Goal: Contribute content

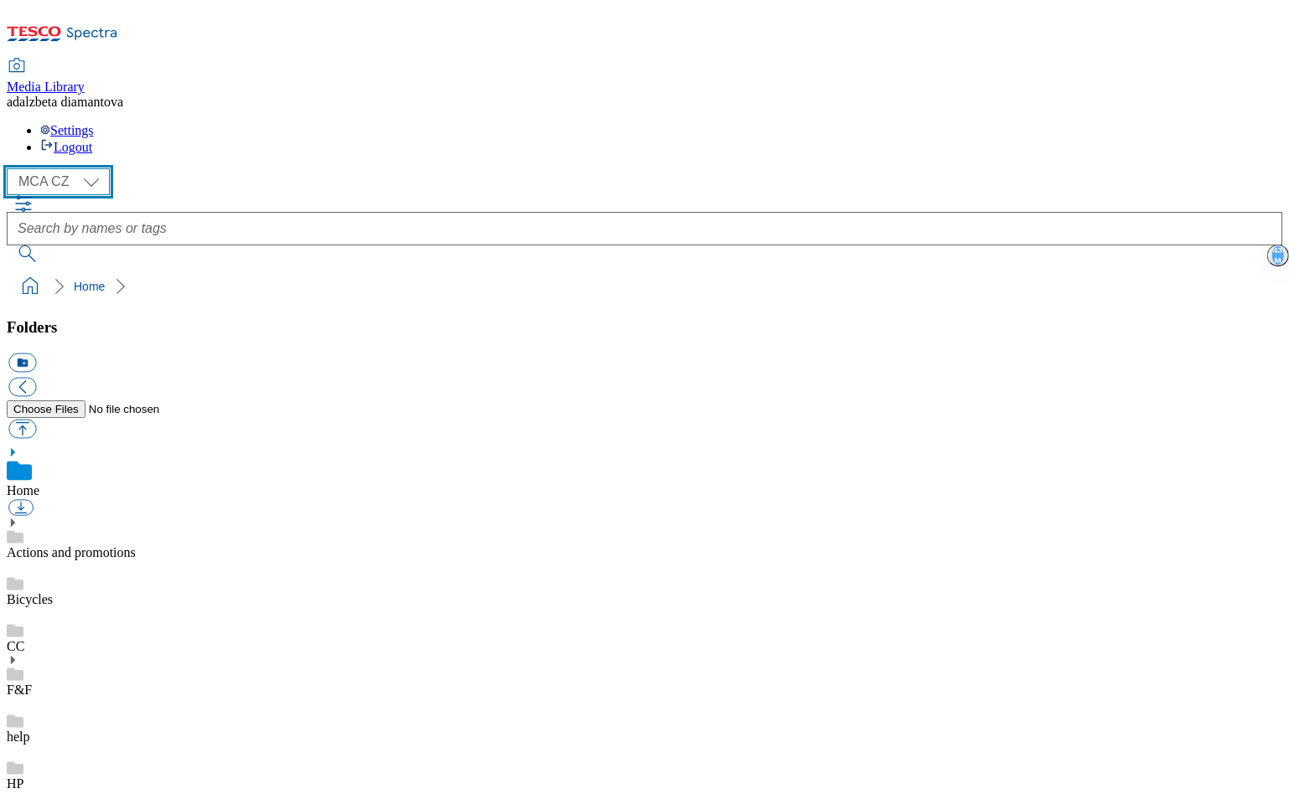
click at [104, 168] on select "MCA CZ MCA HU MCA SK" at bounding box center [58, 181] width 103 height 27
select select "flare-mca-sk"
click at [12, 168] on select "MCA CZ MCA HU MCA SK" at bounding box center [58, 181] width 103 height 27
click at [103, 546] on link "Actions and promotions" at bounding box center [71, 553] width 129 height 14
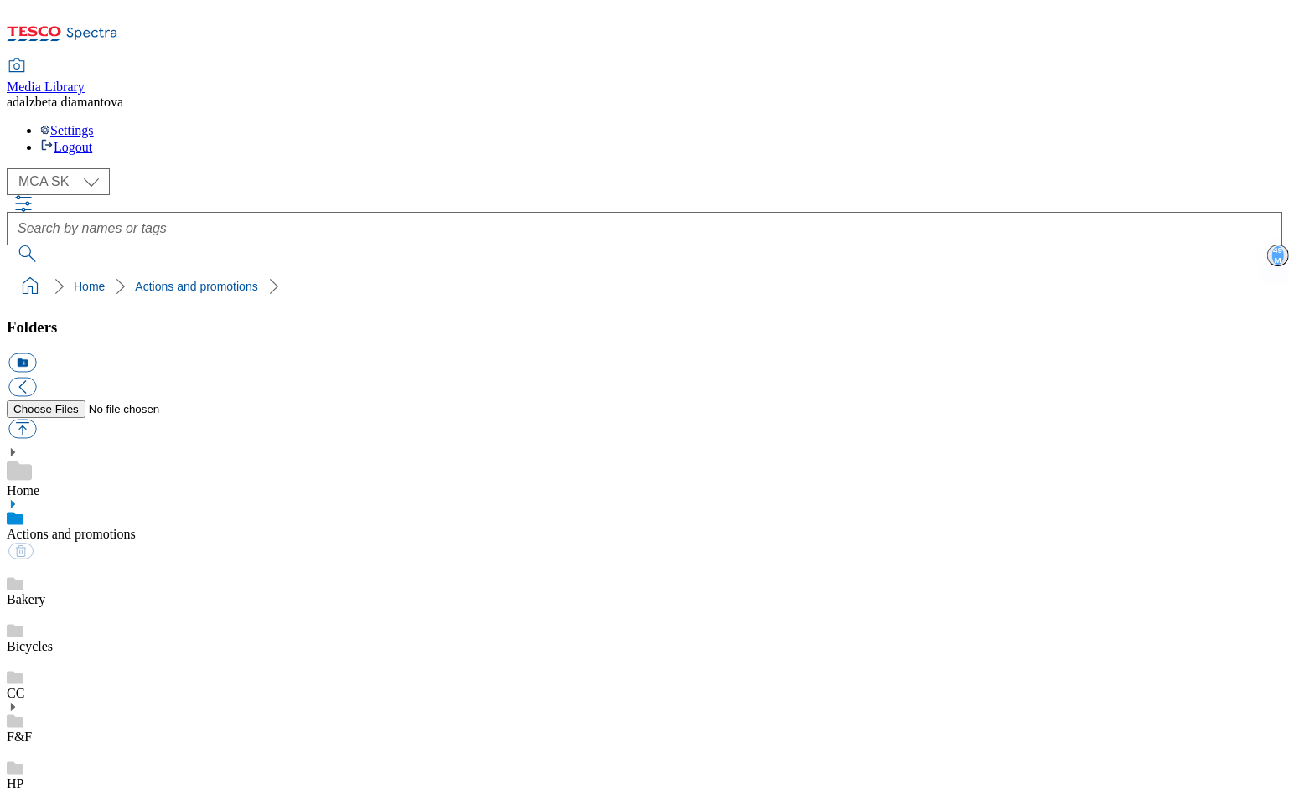
scroll to position [1163, 0]
click at [23, 777] on link "HP" at bounding box center [15, 784] width 17 height 14
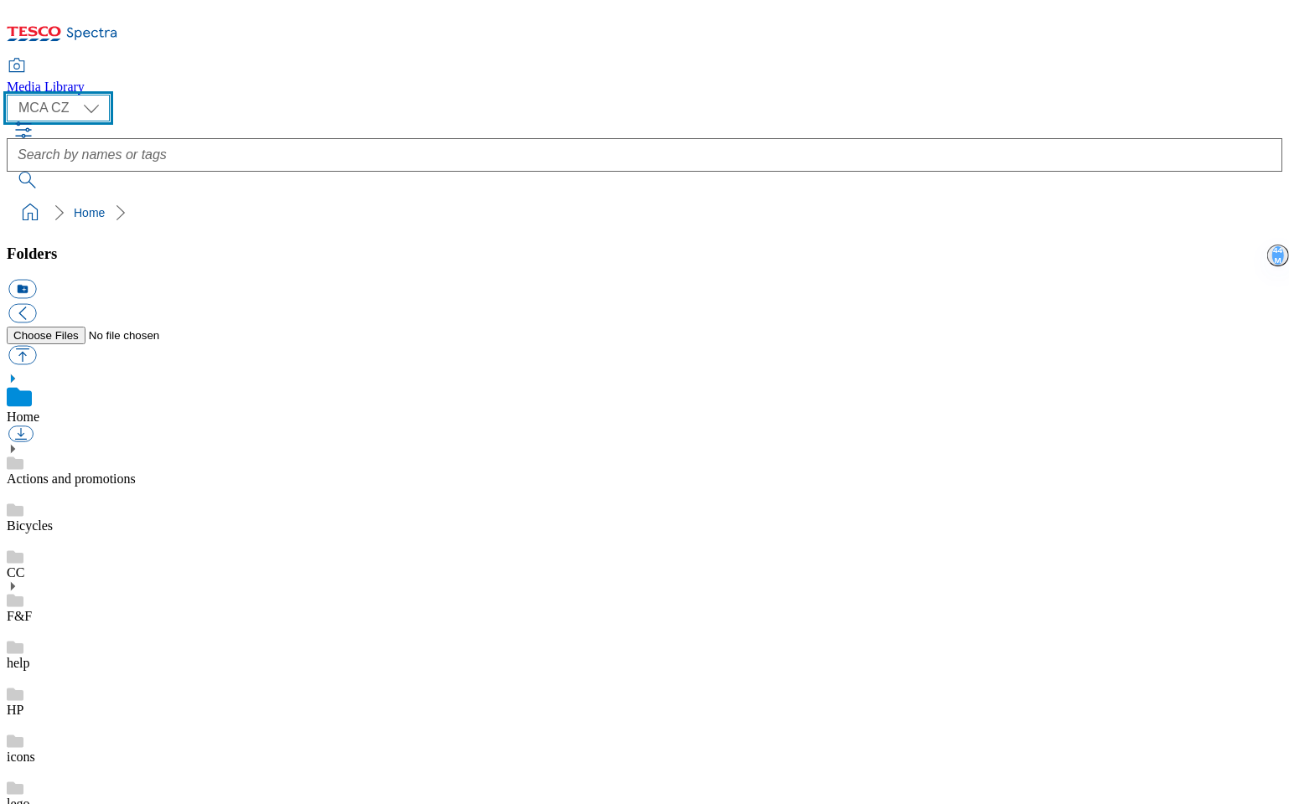
click at [91, 114] on select "MCA CZ MCA HU MCA SK" at bounding box center [58, 108] width 103 height 27
click at [12, 99] on select "MCA CZ MCA HU MCA SK" at bounding box center [58, 108] width 103 height 27
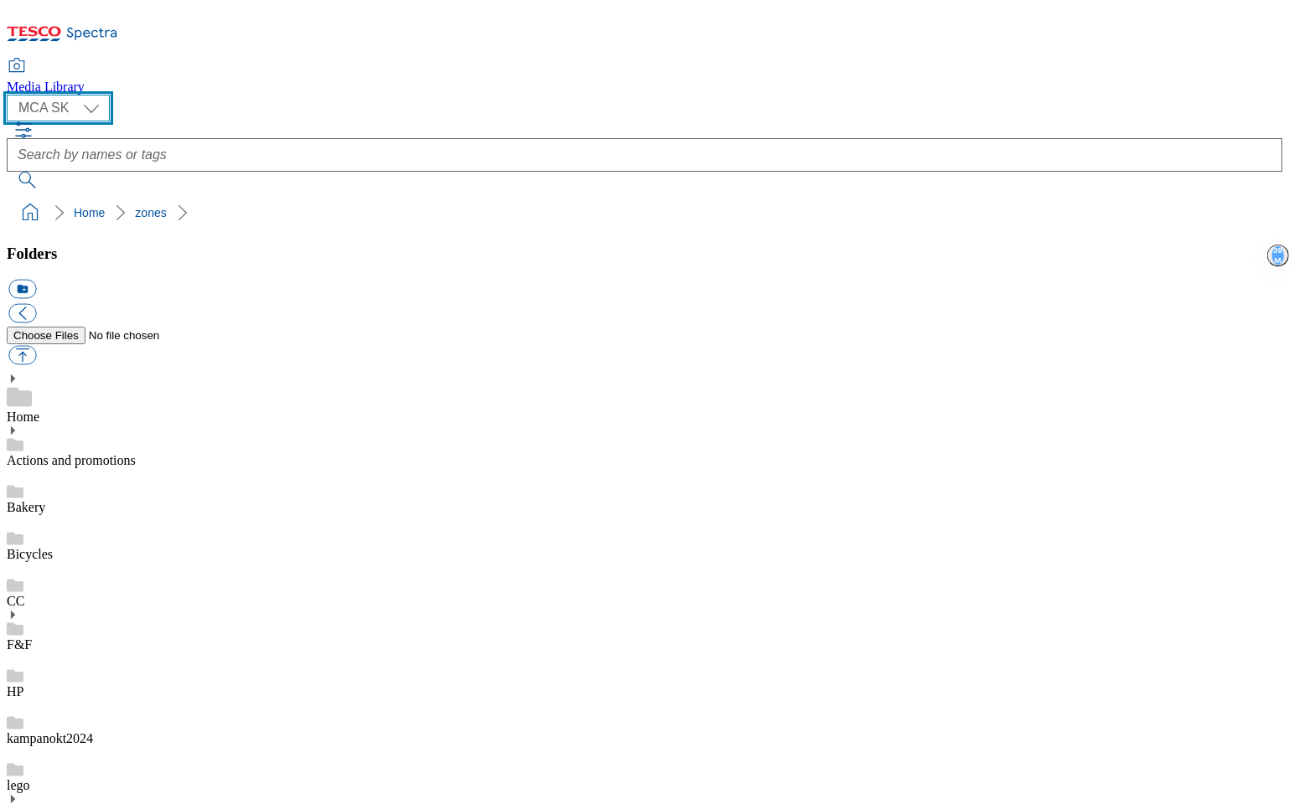
click at [91, 116] on select "MCA CZ MCA HU MCA SK" at bounding box center [58, 108] width 103 height 27
select select "flare-mca-cz"
click at [12, 99] on select "MCA CZ MCA HU MCA SK" at bounding box center [58, 108] width 103 height 27
click at [96, 453] on link "Actions and promotions" at bounding box center [71, 460] width 129 height 14
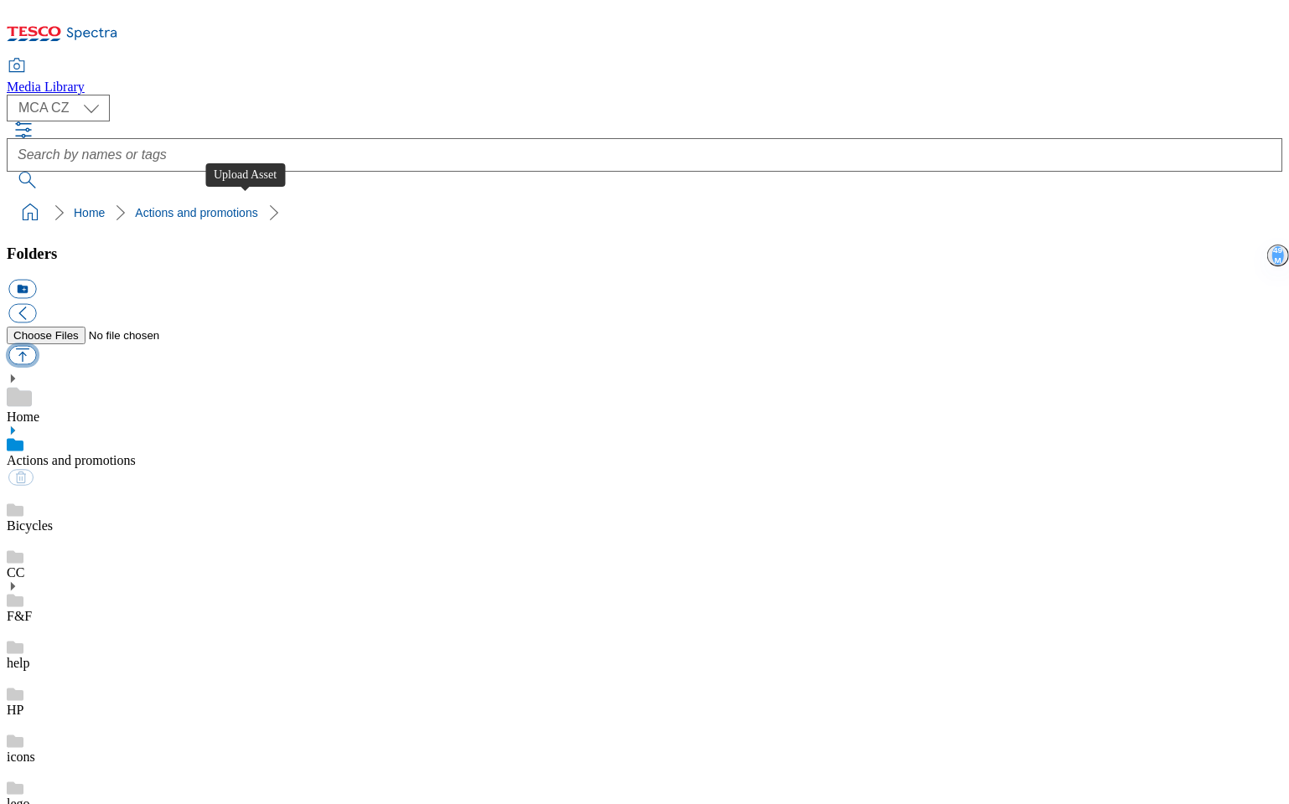
click at [36, 346] on button "button" at bounding box center [22, 355] width 28 height 19
type input "C:\fakepath\LPG-icon01.png"
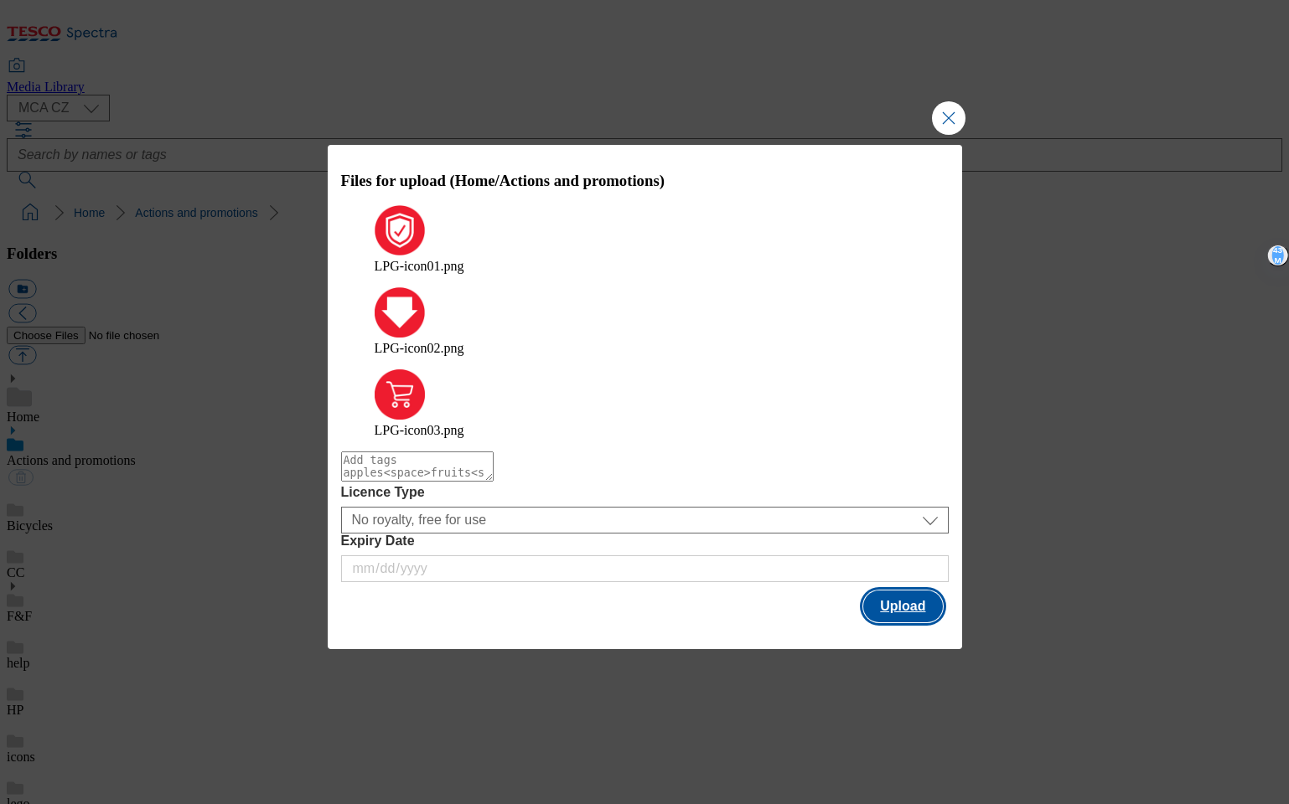
click at [909, 591] on button "Upload" at bounding box center [902, 607] width 79 height 32
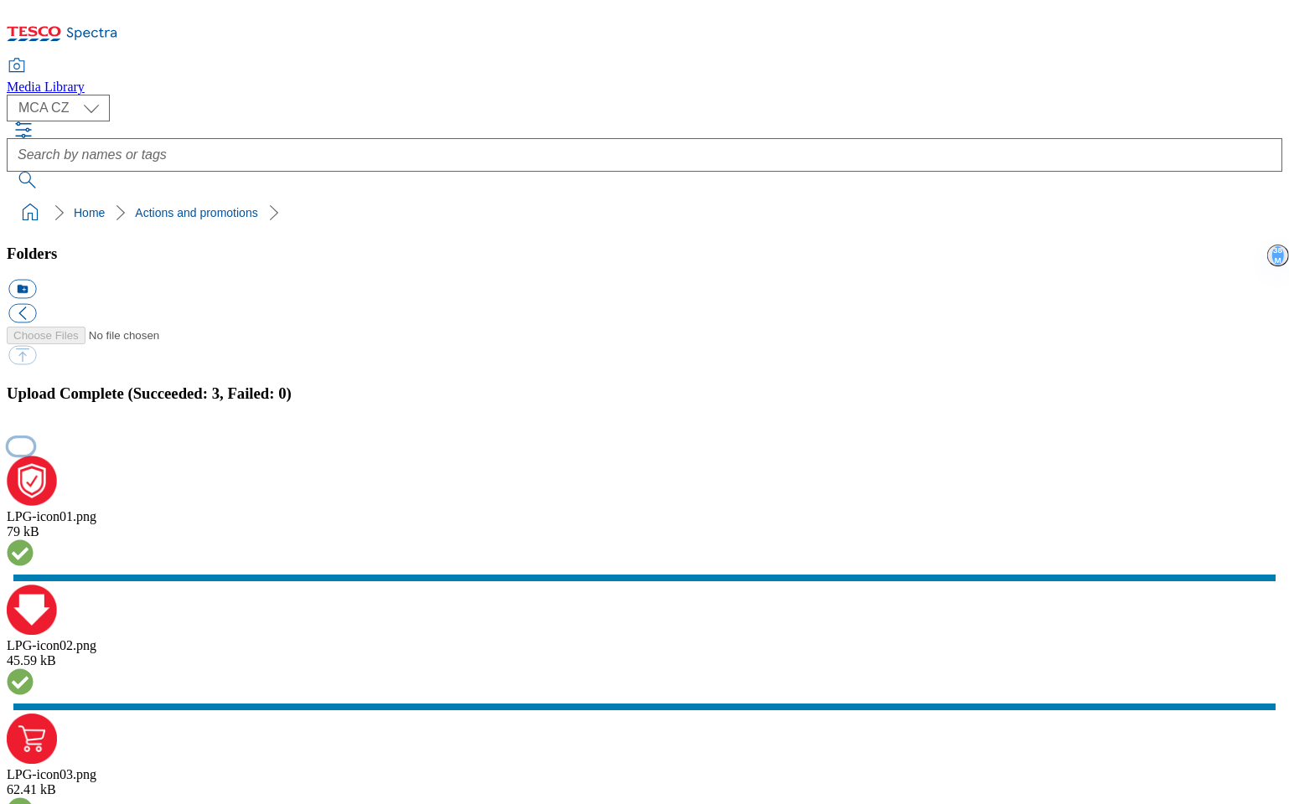
click at [34, 454] on button "button" at bounding box center [20, 446] width 25 height 16
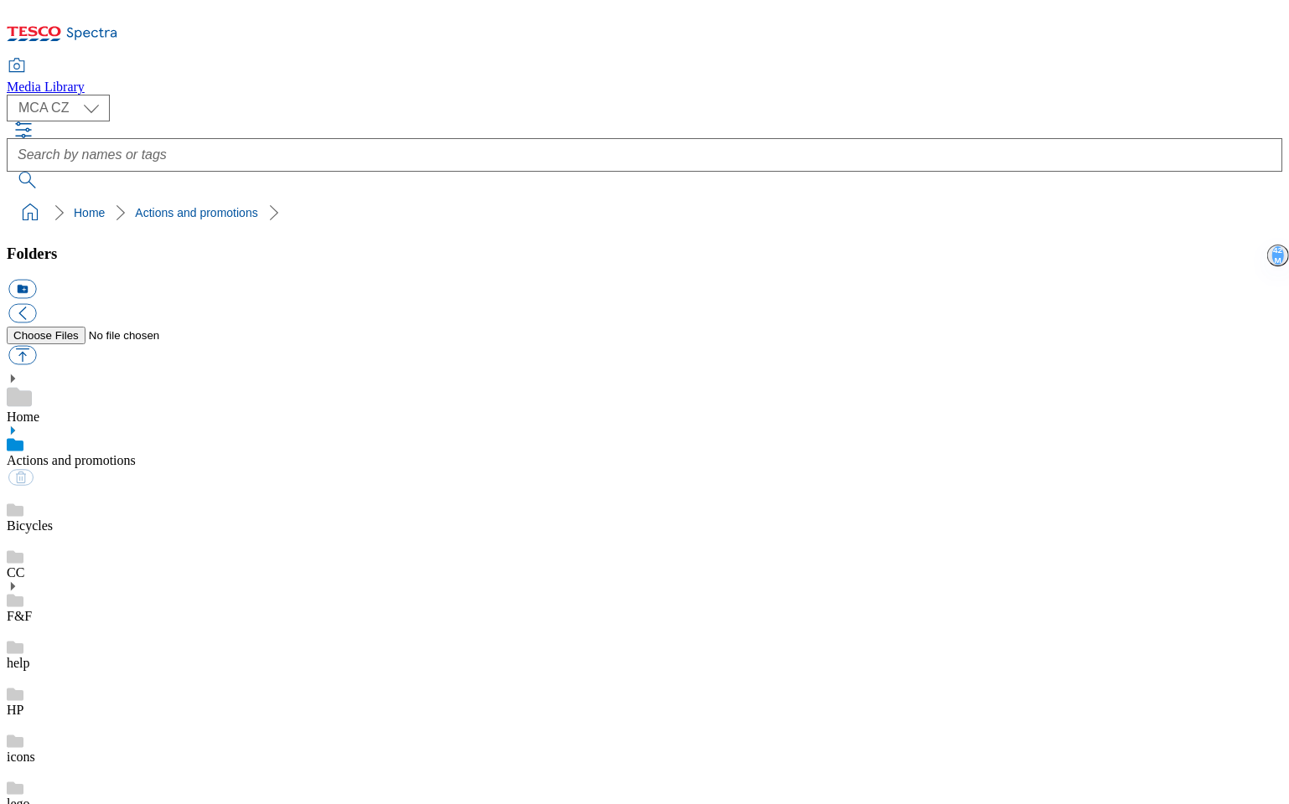
click at [157, 534] on div "CC" at bounding box center [644, 557] width 1275 height 47
click at [136, 453] on link "Actions and promotions" at bounding box center [71, 460] width 129 height 14
